Goal: Transaction & Acquisition: Purchase product/service

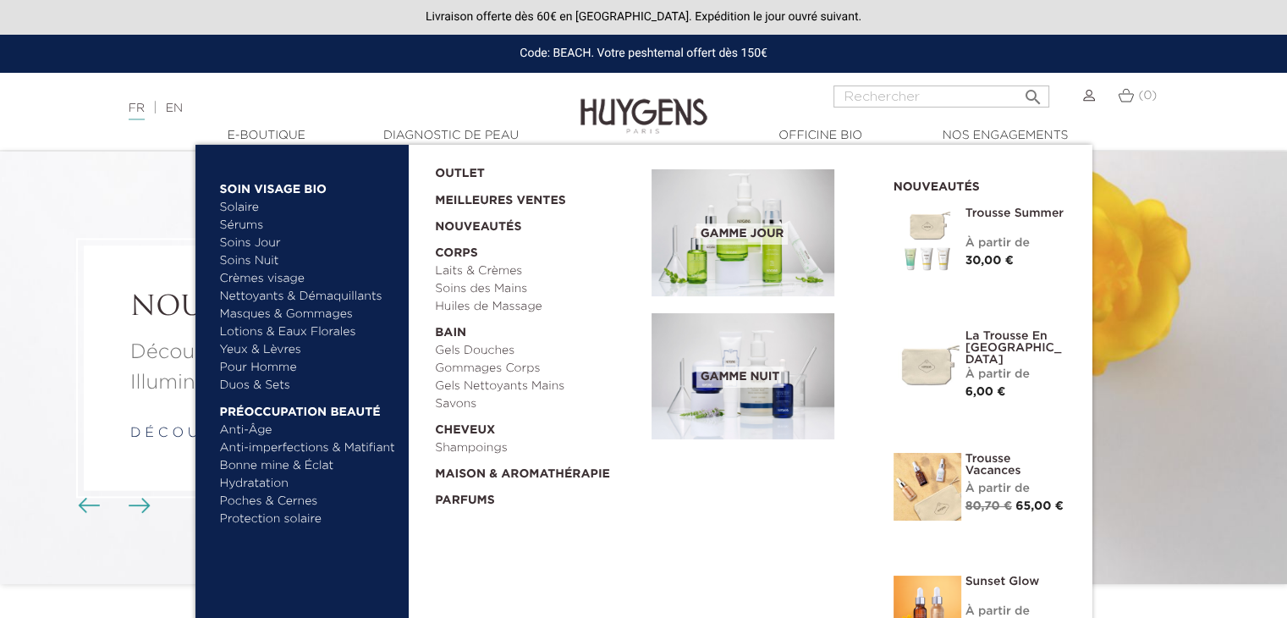
click at [247, 478] on link "Hydratation" at bounding box center [308, 484] width 177 height 18
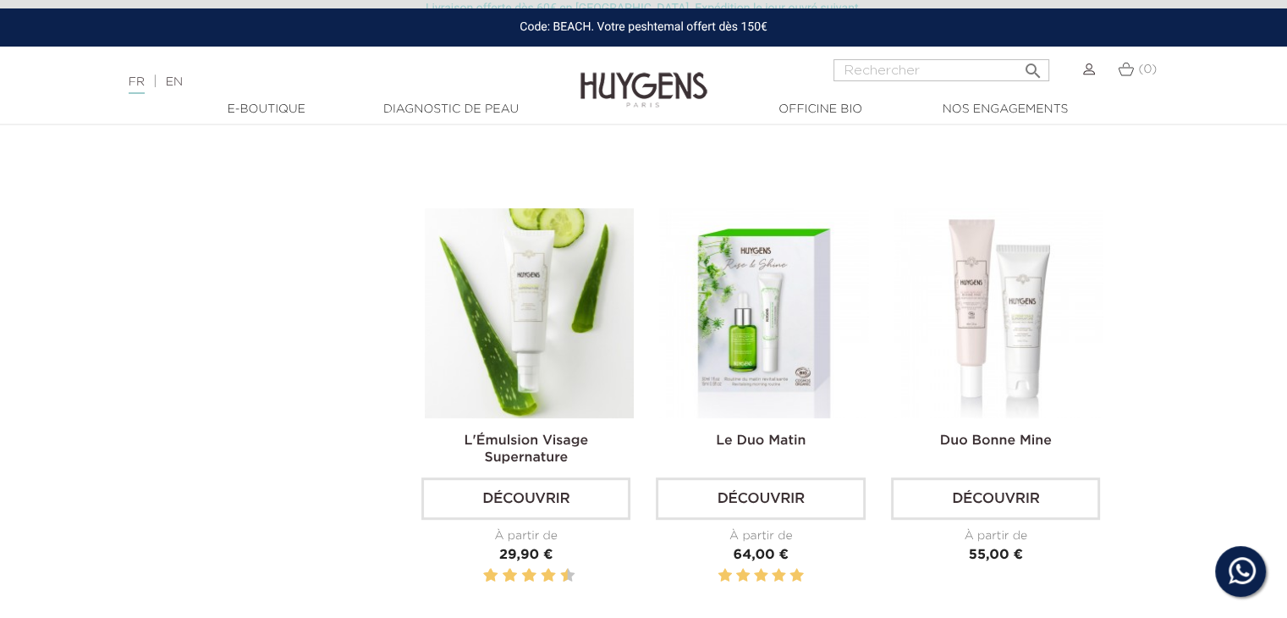
scroll to position [934, 0]
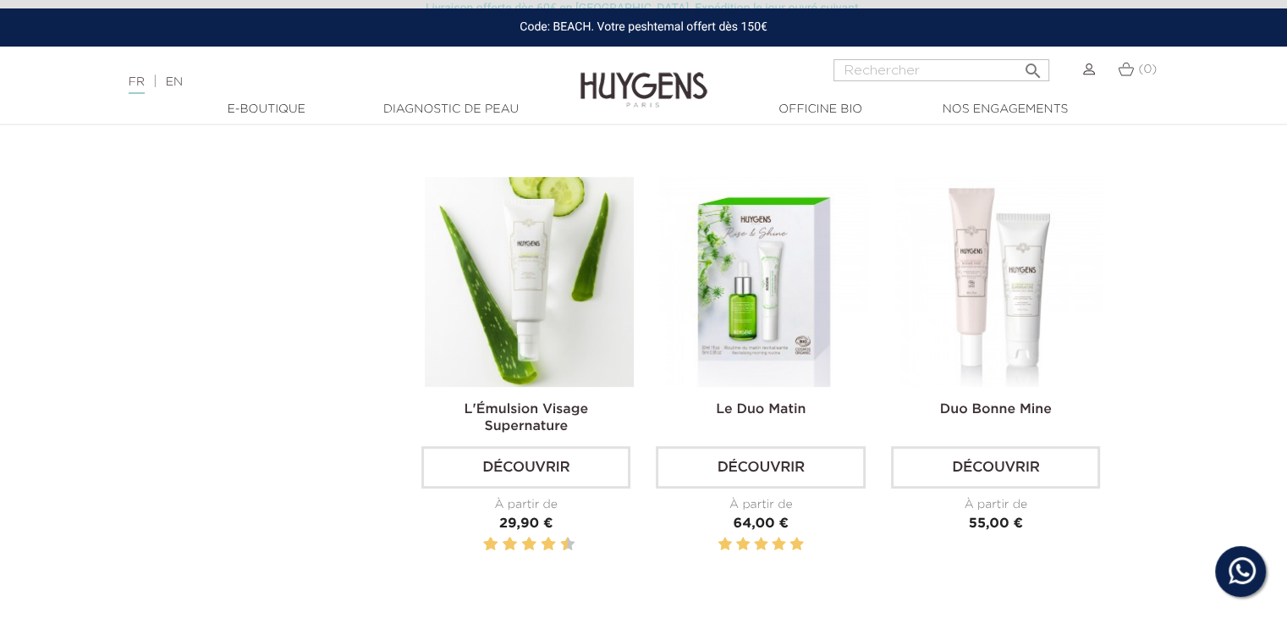
drag, startPoint x: 1287, startPoint y: 70, endPoint x: 1299, endPoint y: 173, distance: 103.9
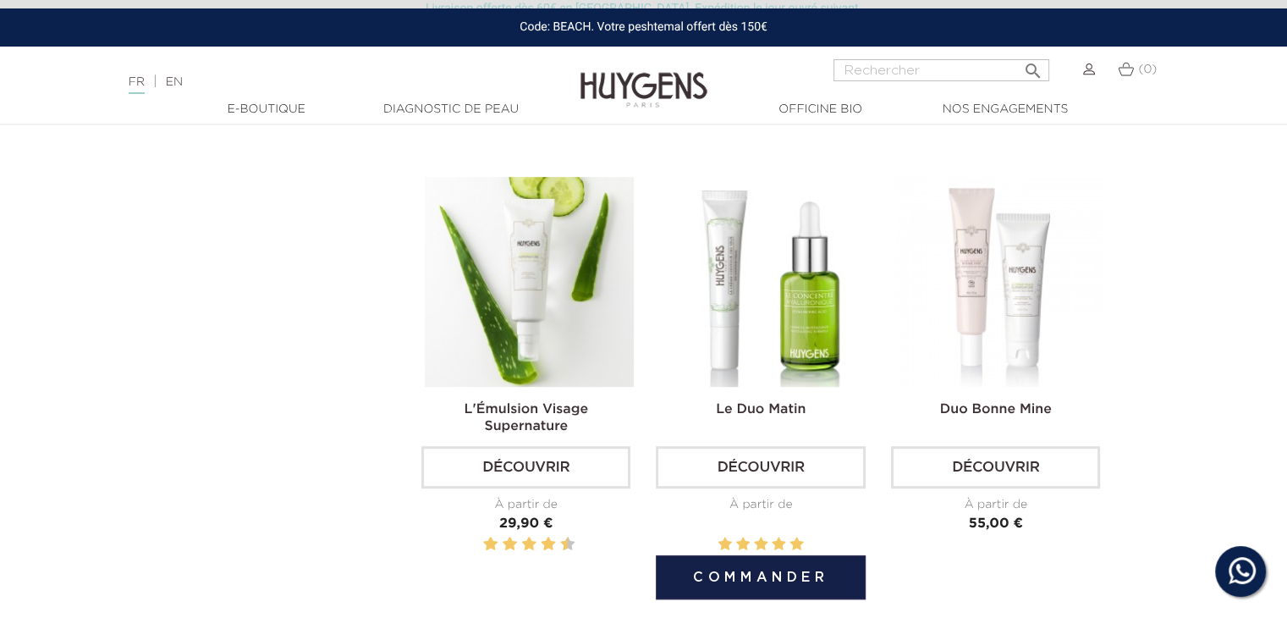
click at [753, 316] on img at bounding box center [763, 281] width 209 height 209
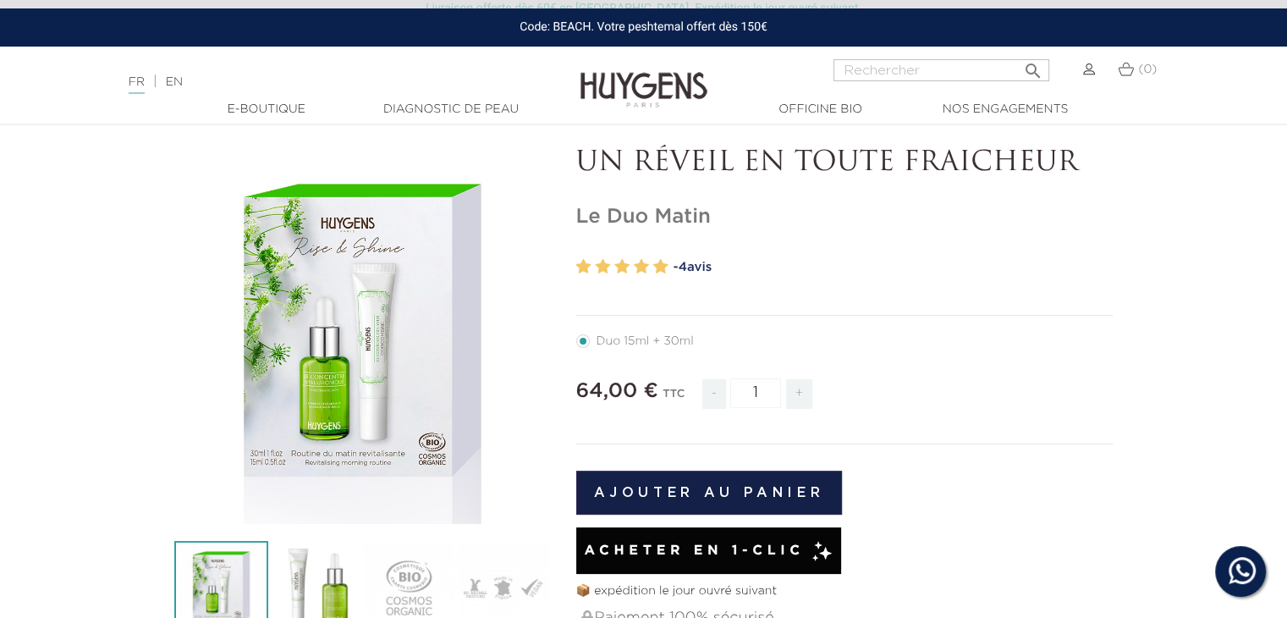
scroll to position [86, 0]
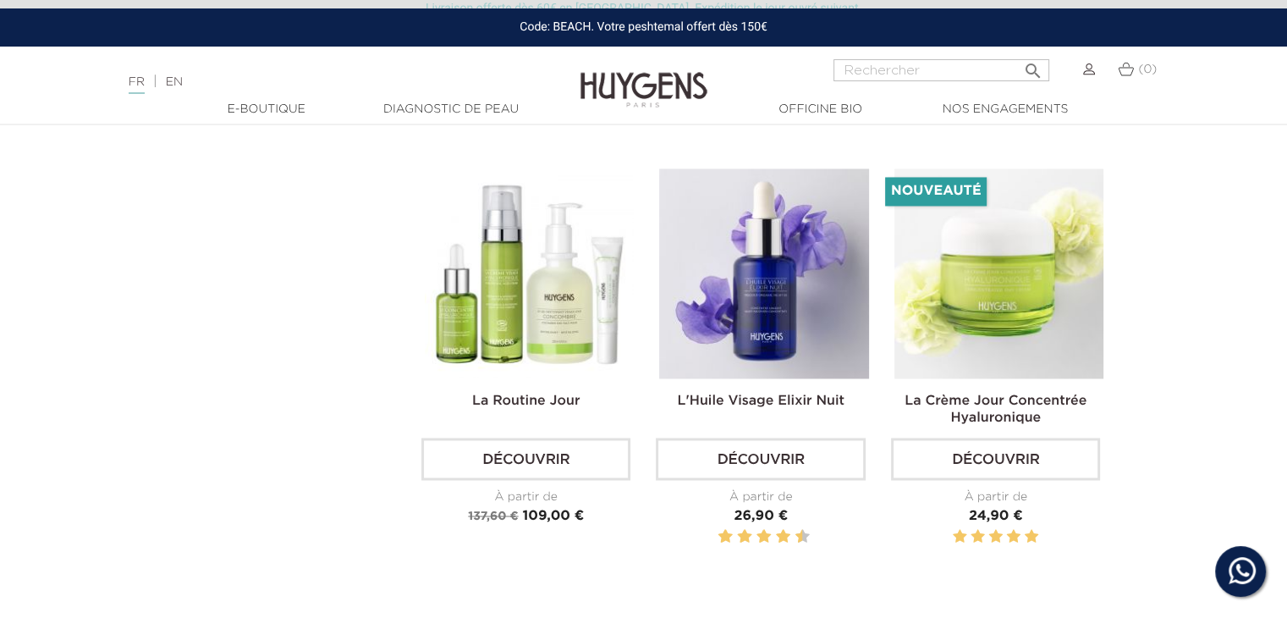
scroll to position [2771, 0]
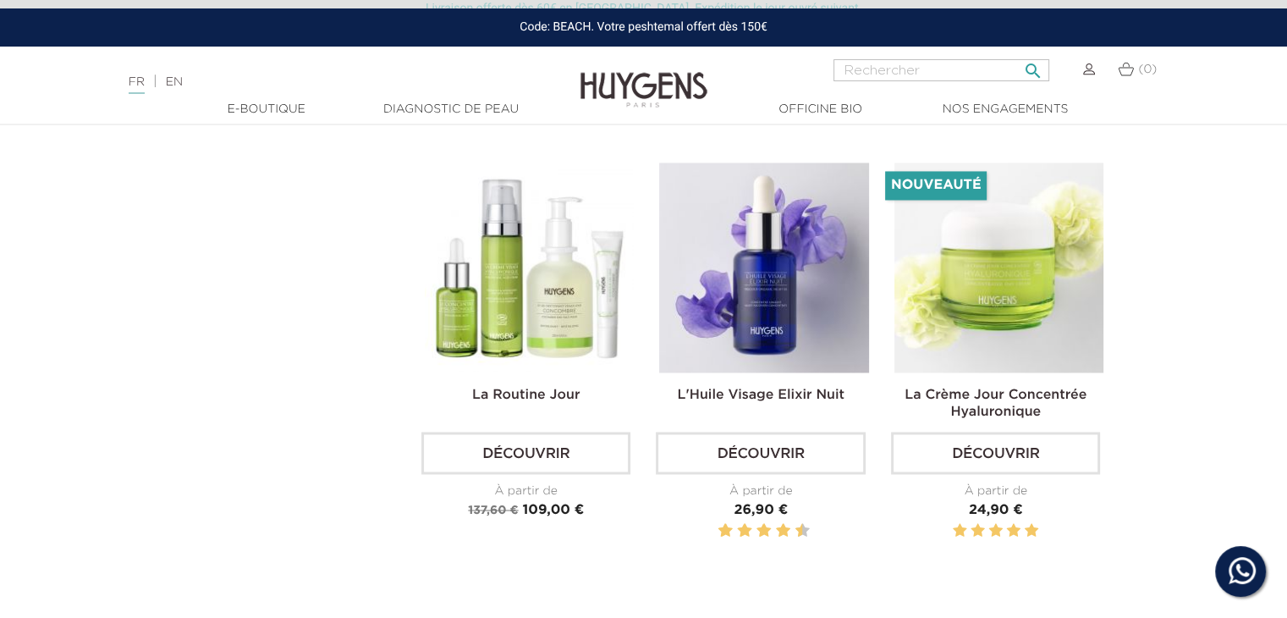
click at [937, 60] on input "Rechercher" at bounding box center [941, 70] width 216 height 22
type input "45"
click at [1017, 54] on button " Rechercher" at bounding box center [1032, 65] width 30 height 23
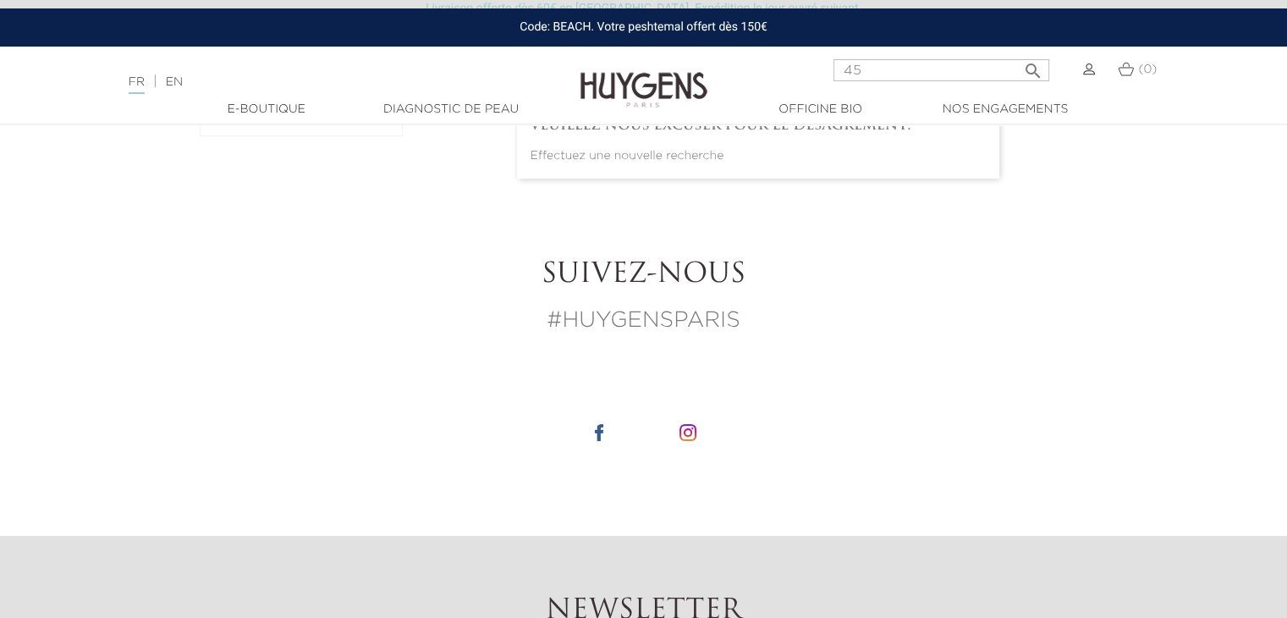
scroll to position [135, 0]
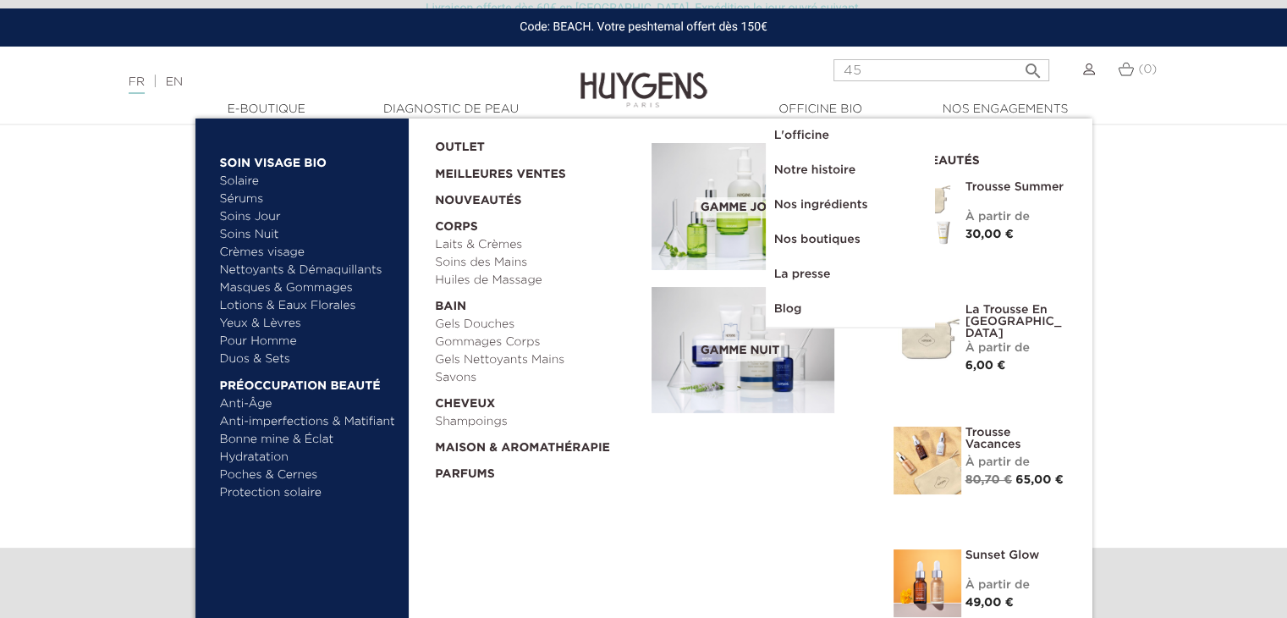
click at [733, 208] on span "Gamme jour" at bounding box center [741, 207] width 91 height 21
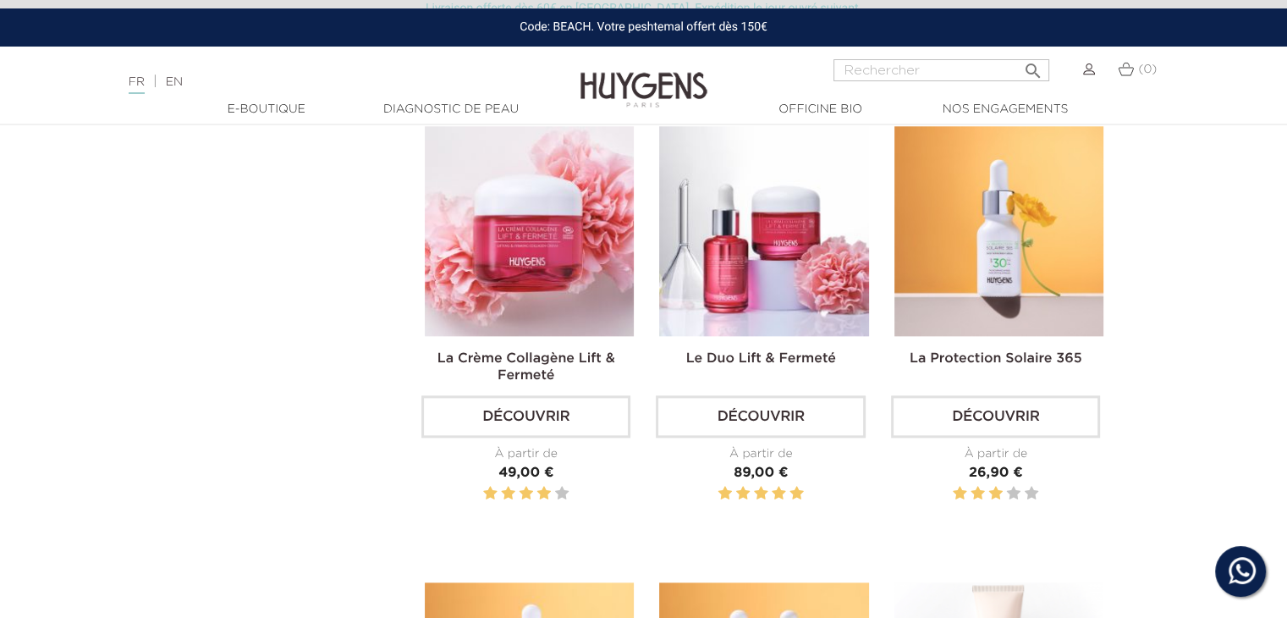
scroll to position [1910, 0]
